Goal: Transaction & Acquisition: Purchase product/service

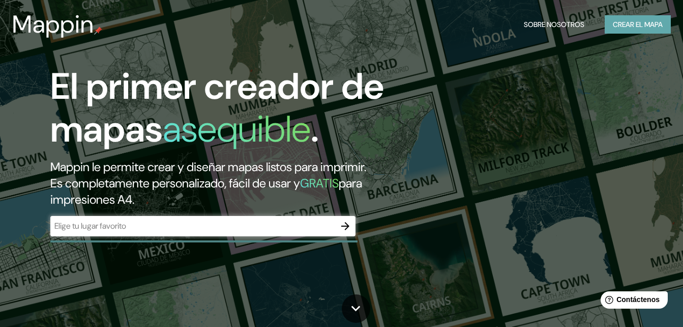
click at [646, 20] on font "Crear el mapa" at bounding box center [638, 24] width 50 height 13
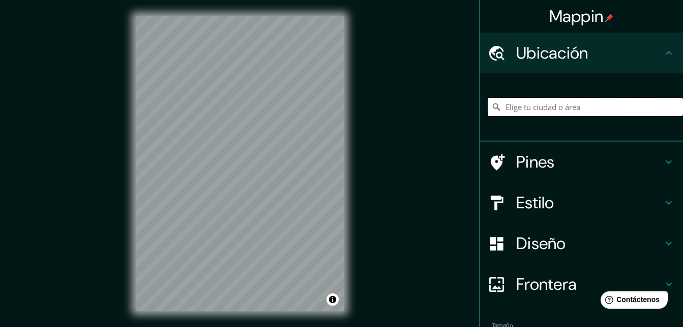
click at [511, 104] on input "Elige tu ciudad o área" at bounding box center [585, 107] width 195 height 18
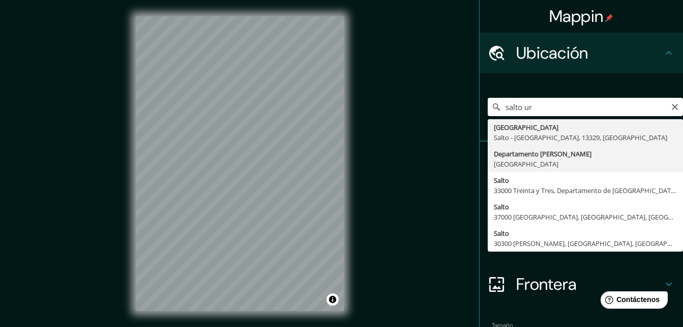
type input "[GEOGRAPHIC_DATA][PERSON_NAME], [GEOGRAPHIC_DATA]"
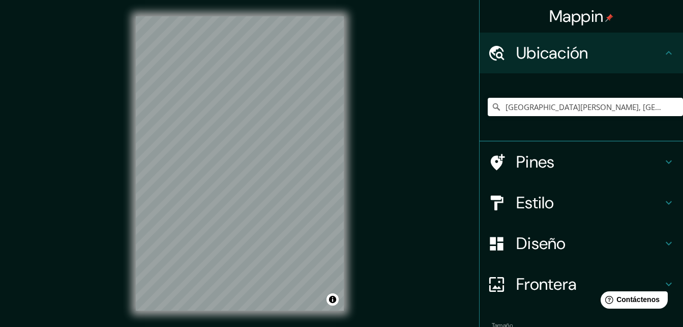
click at [530, 56] on h4 "Ubicación" at bounding box center [589, 53] width 147 height 20
click at [621, 109] on input "[GEOGRAPHIC_DATA][PERSON_NAME], [GEOGRAPHIC_DATA]" at bounding box center [585, 107] width 195 height 18
click at [666, 161] on icon at bounding box center [669, 162] width 6 height 4
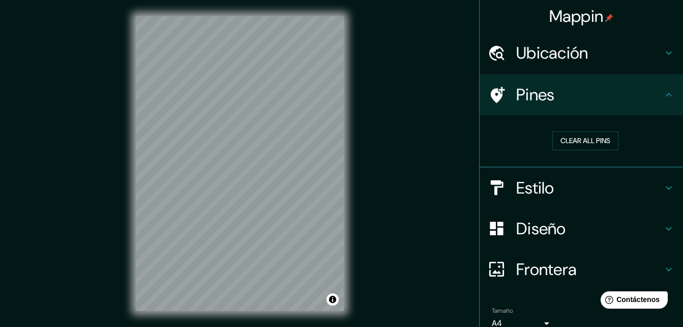
click at [664, 160] on div "Clear all pins" at bounding box center [582, 141] width 204 height 52
click at [663, 189] on icon at bounding box center [669, 188] width 12 height 12
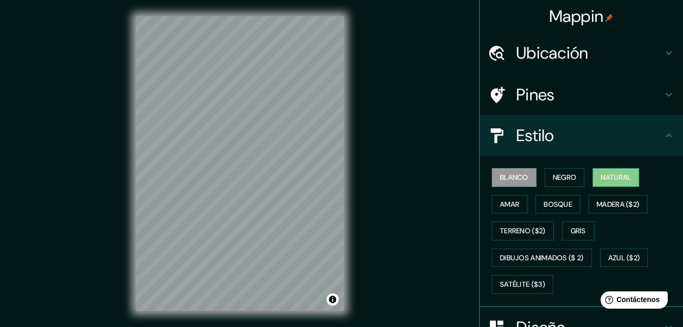
click at [613, 178] on font "Natural" at bounding box center [616, 177] width 31 height 13
click at [536, 213] on button "Bosque" at bounding box center [558, 204] width 45 height 19
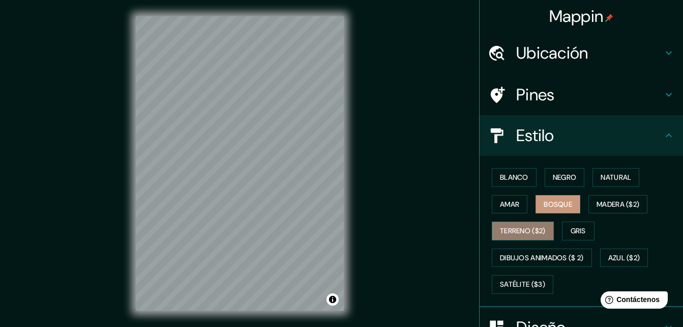
click at [529, 226] on font "Terreno ($2)" at bounding box center [523, 230] width 46 height 13
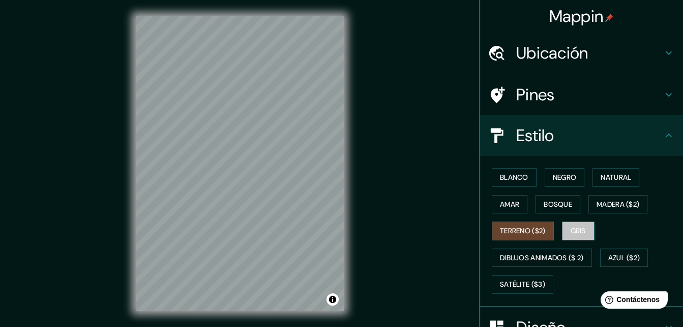
click at [571, 225] on font "Gris" at bounding box center [578, 230] width 15 height 13
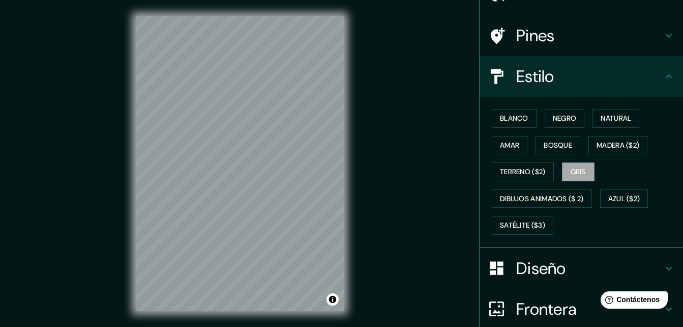
scroll to position [146, 0]
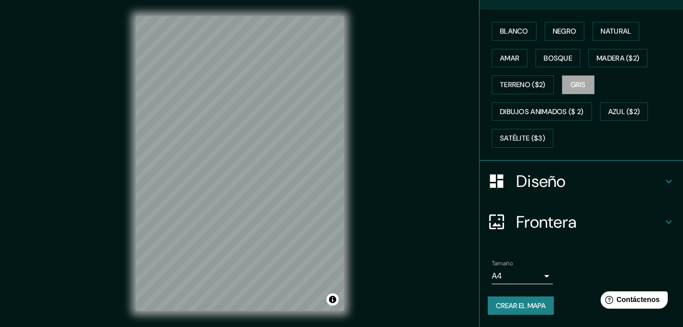
click at [663, 176] on icon at bounding box center [669, 181] width 12 height 12
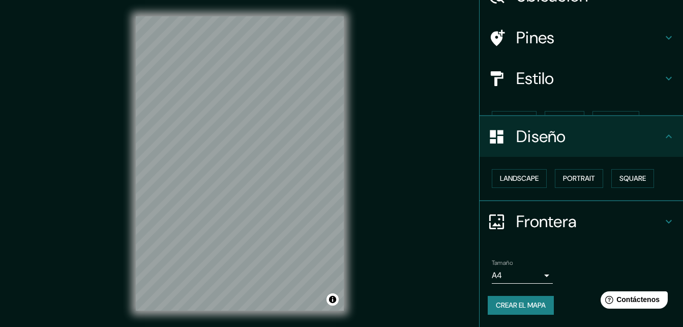
scroll to position [39, 0]
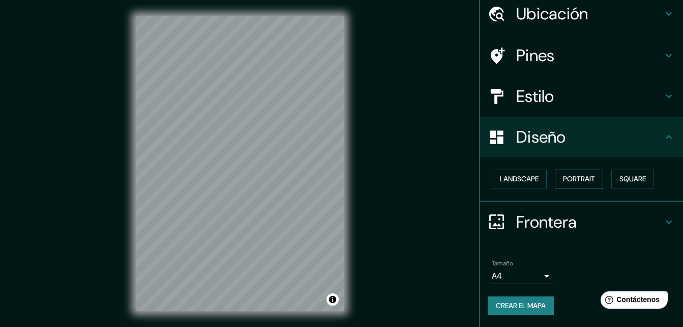
click at [566, 175] on font "Portrait" at bounding box center [579, 179] width 32 height 13
click at [555, 175] on font "Retrato" at bounding box center [565, 179] width 30 height 13
click at [500, 177] on font "Paisaje" at bounding box center [512, 179] width 25 height 13
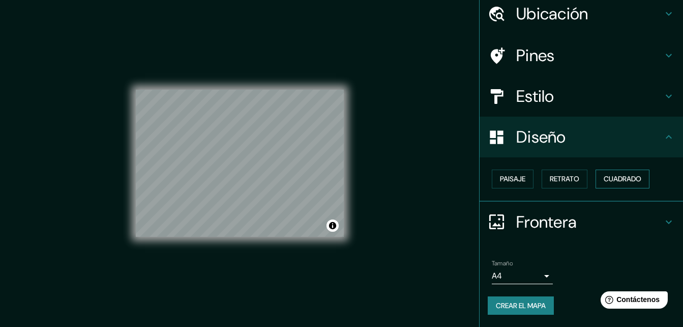
click at [617, 173] on font "Cuadrado" at bounding box center [623, 179] width 38 height 13
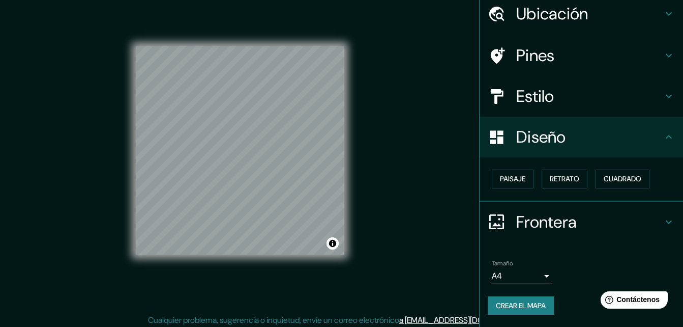
scroll to position [16, 0]
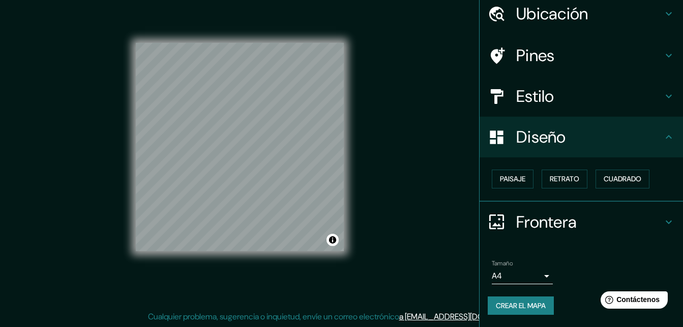
click at [543, 274] on body "Mappin Ubicación [GEOGRAPHIC_DATA][PERSON_NAME], [GEOGRAPHIC_DATA] Pines Estilo…" at bounding box center [341, 147] width 683 height 327
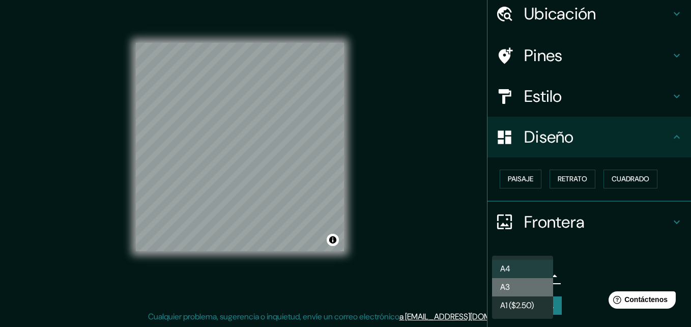
click at [535, 284] on li "A3" at bounding box center [522, 287] width 61 height 18
type input "a4"
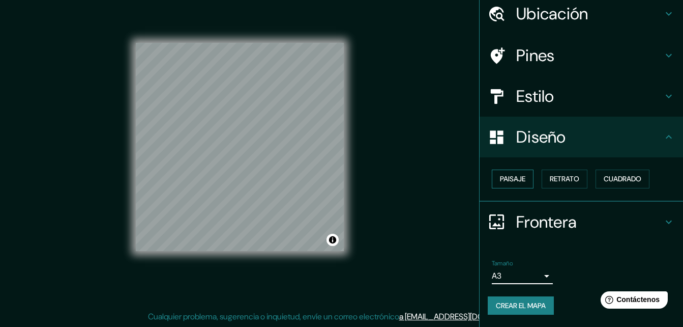
click at [514, 175] on font "Paisaje" at bounding box center [512, 179] width 25 height 13
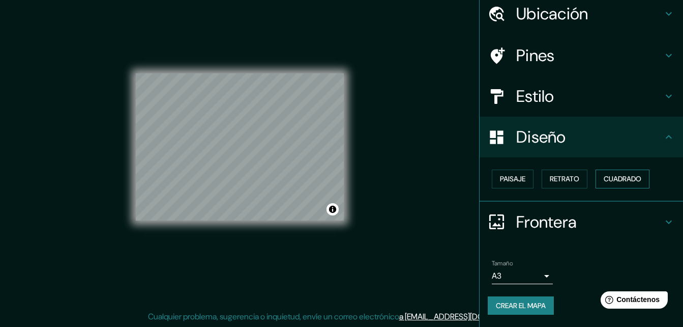
click at [623, 179] on font "Cuadrado" at bounding box center [623, 179] width 38 height 13
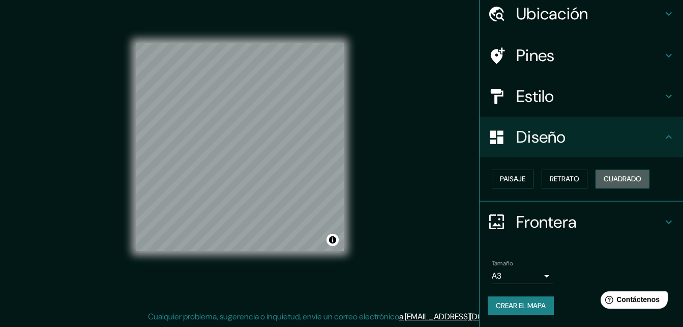
click at [598, 178] on button "Cuadrado" at bounding box center [623, 178] width 54 height 19
click at [564, 181] on font "Retrato" at bounding box center [565, 179] width 30 height 13
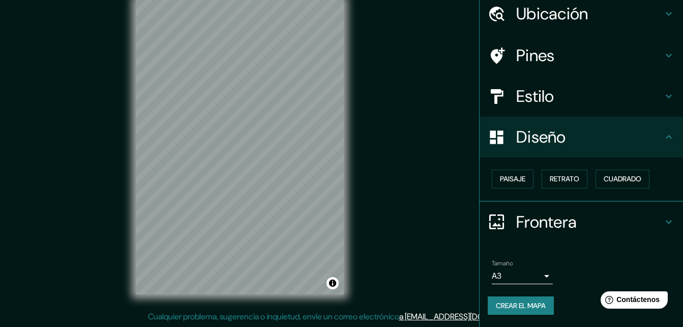
scroll to position [0, 0]
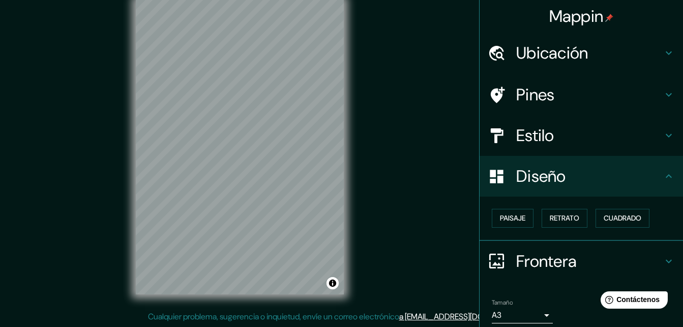
click at [569, 146] on div "Estilo" at bounding box center [582, 135] width 204 height 41
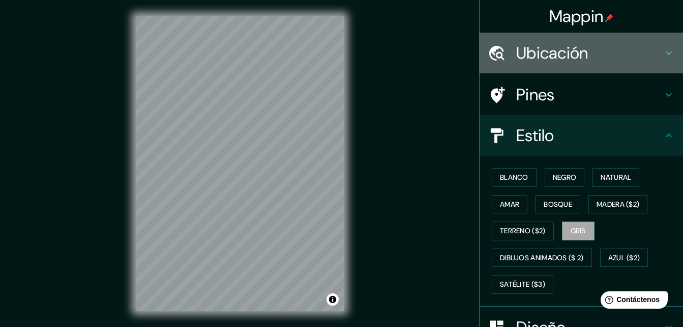
click at [628, 49] on h4 "Ubicación" at bounding box center [589, 53] width 147 height 20
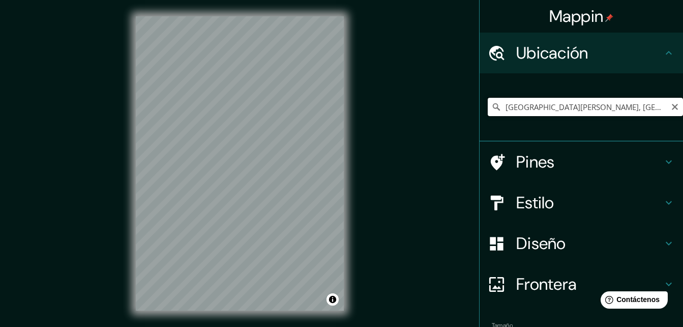
click at [628, 106] on input "[GEOGRAPHIC_DATA][PERSON_NAME], [GEOGRAPHIC_DATA]" at bounding box center [585, 107] width 195 height 18
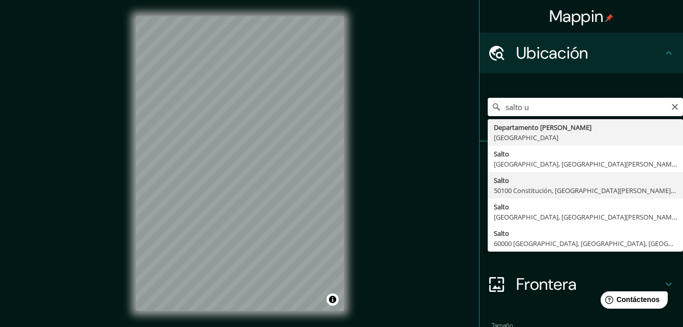
type input "Salto, 50100 Constitución, [GEOGRAPHIC_DATA][PERSON_NAME], [GEOGRAPHIC_DATA]"
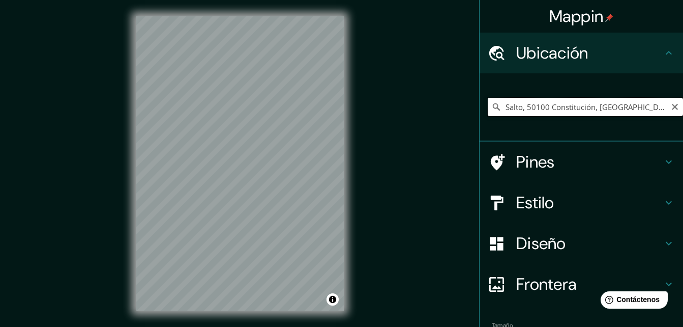
click at [658, 110] on input "Salto, 50100 Constitución, [GEOGRAPHIC_DATA][PERSON_NAME], [GEOGRAPHIC_DATA]" at bounding box center [585, 107] width 195 height 18
click at [672, 108] on icon "Claro" at bounding box center [675, 107] width 6 height 6
click at [617, 103] on input "[GEOGRAPHIC_DATA][PERSON_NAME], [GEOGRAPHIC_DATA]" at bounding box center [585, 107] width 195 height 18
click at [618, 103] on input "[GEOGRAPHIC_DATA][PERSON_NAME], [GEOGRAPHIC_DATA]" at bounding box center [585, 107] width 195 height 18
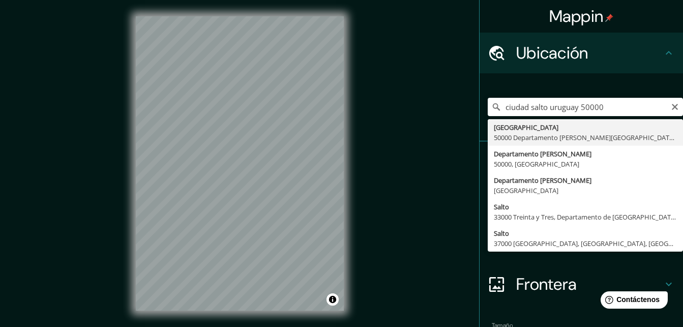
type input "[GEOGRAPHIC_DATA], 50000 Departamento [PERSON_NAME][GEOGRAPHIC_DATA], [GEOGRAPH…"
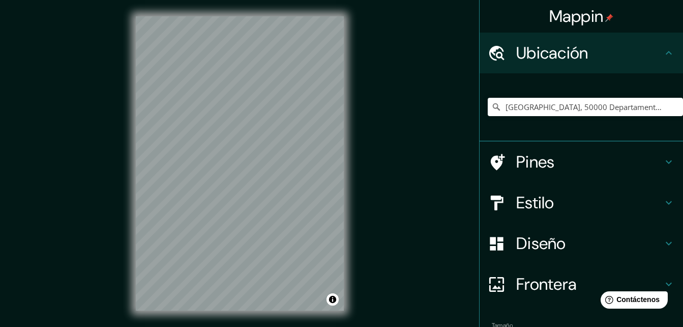
scroll to position [16, 0]
